Goal: Information Seeking & Learning: Learn about a topic

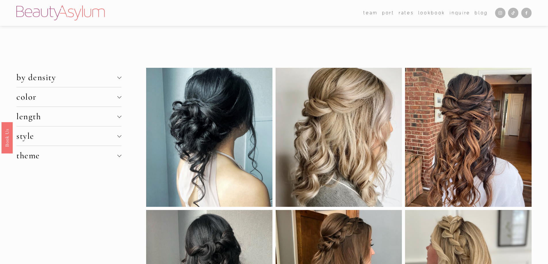
click at [118, 78] on div at bounding box center [119, 77] width 4 height 4
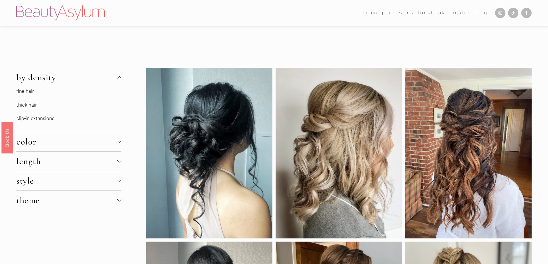
click at [25, 107] on link "thick hair" at bounding box center [26, 105] width 20 height 6
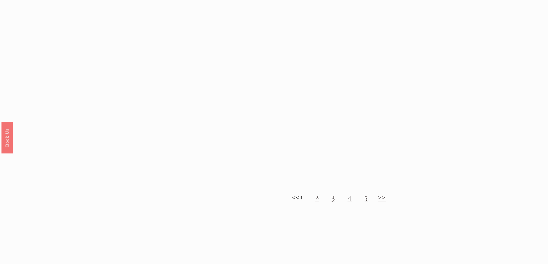
scroll to position [662, 0]
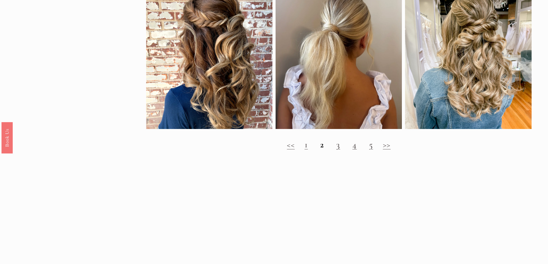
click at [337, 150] on link "3" at bounding box center [338, 145] width 4 height 11
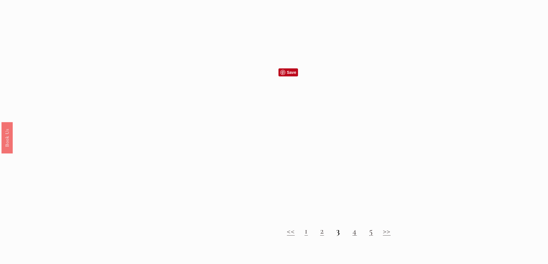
scroll to position [575, 0]
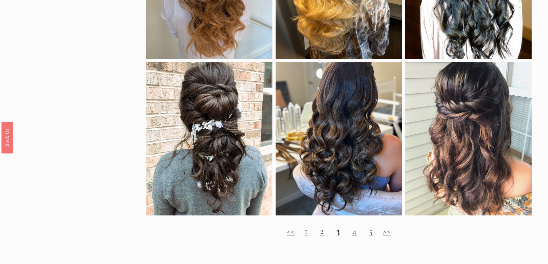
click at [356, 237] on link "4" at bounding box center [354, 231] width 5 height 11
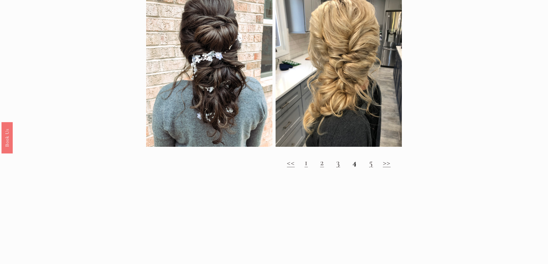
scroll to position [691, 0]
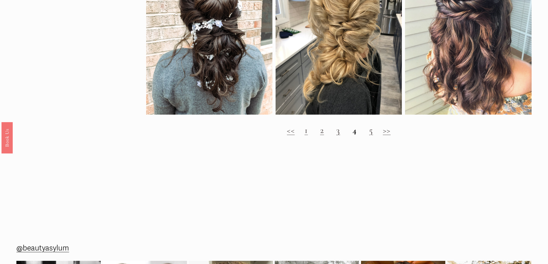
click at [372, 136] on link "5" at bounding box center [371, 130] width 4 height 11
